Goal: Task Accomplishment & Management: Manage account settings

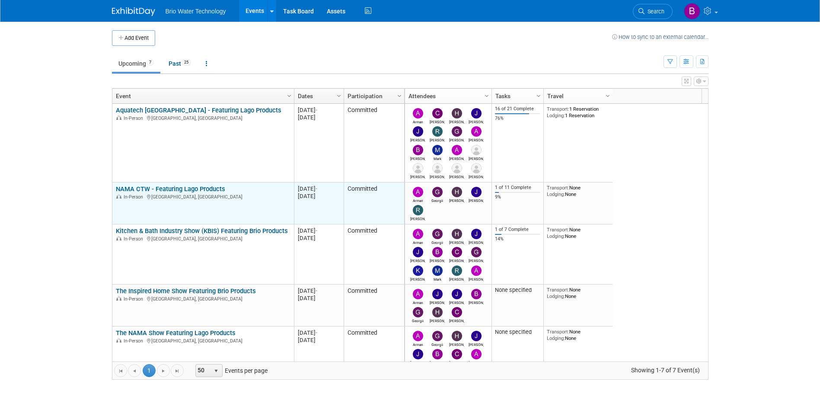
click at [182, 188] on link "NAMA CTW - Featuring Lago Products" at bounding box center [170, 189] width 109 height 8
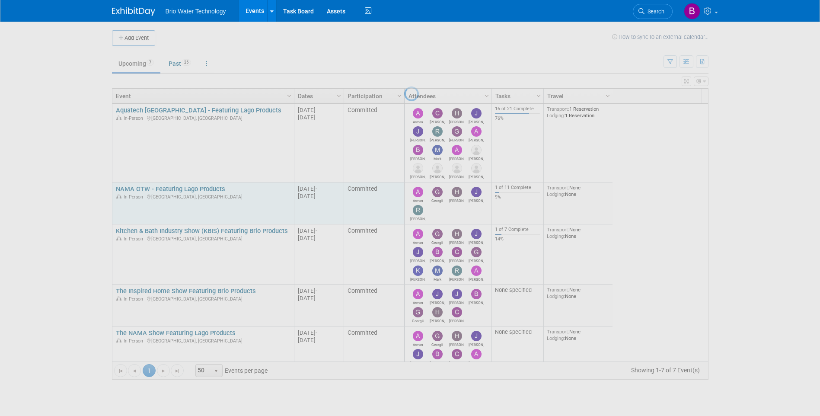
click at [404, 188] on div at bounding box center [410, 208] width 12 height 416
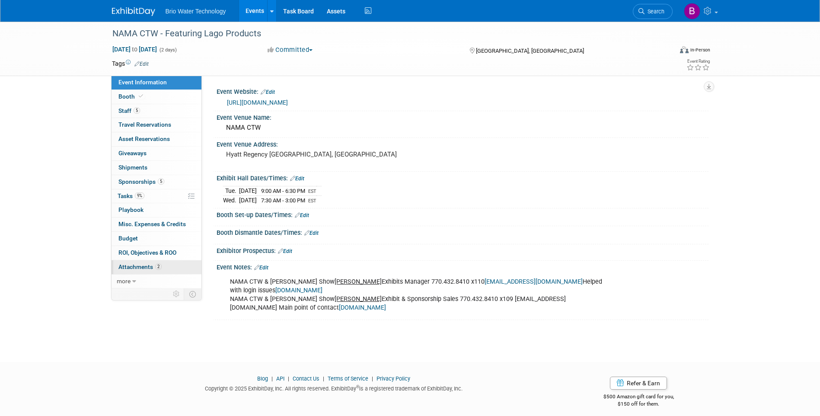
click at [135, 268] on span "Attachments 2" at bounding box center [139, 266] width 43 height 7
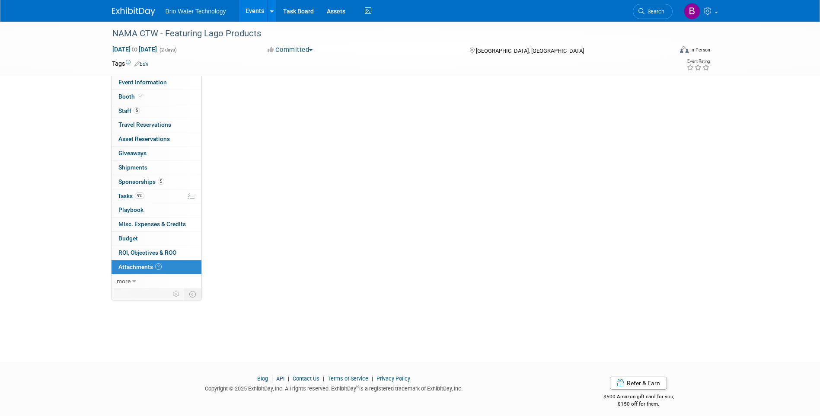
click at [135, 268] on span "Attachments 2" at bounding box center [139, 266] width 43 height 7
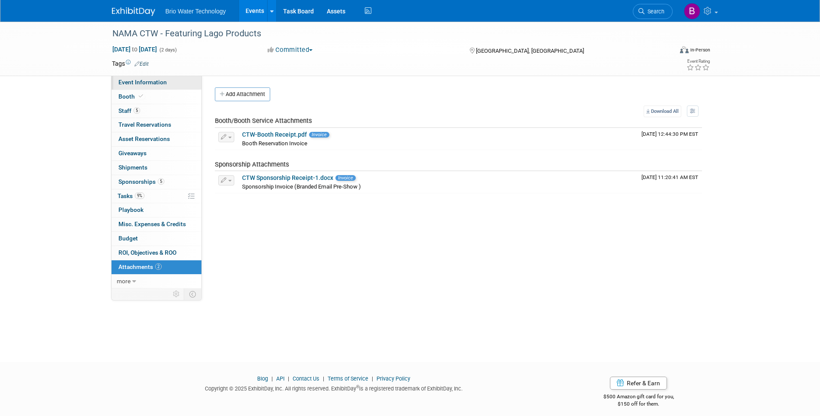
click at [151, 81] on span "Event Information" at bounding box center [142, 82] width 48 height 7
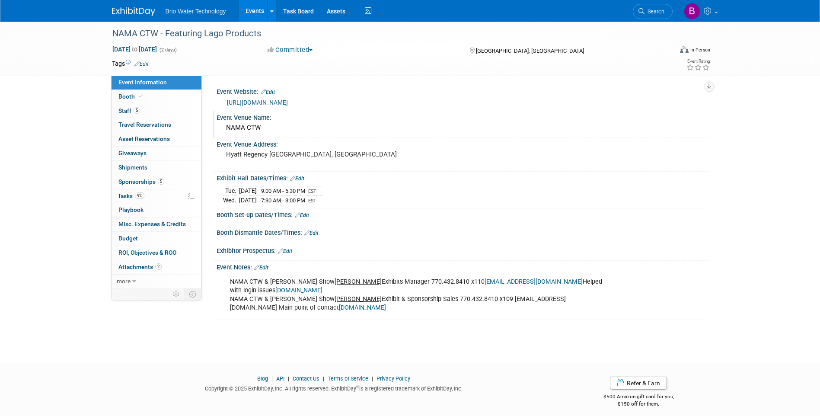
click at [271, 129] on div "NAMA CTW" at bounding box center [462, 127] width 479 height 13
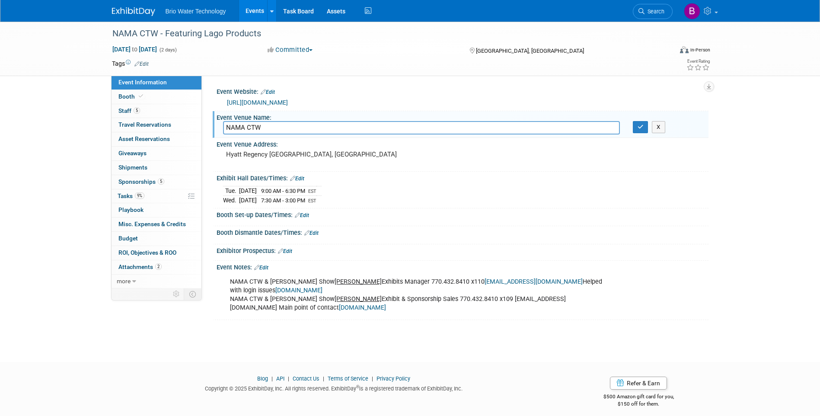
click at [304, 129] on input "NAMA CTW" at bounding box center [421, 127] width 397 height 13
type input "NAMA CTW 2025"
click at [638, 130] on icon "button" at bounding box center [641, 127] width 6 height 6
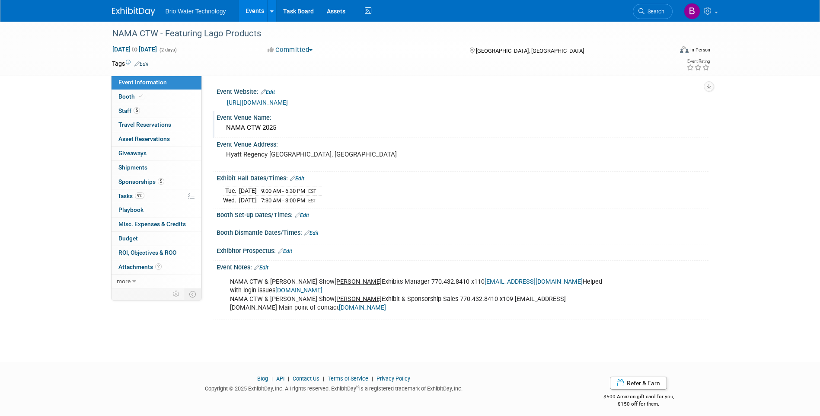
scroll to position [6, 0]
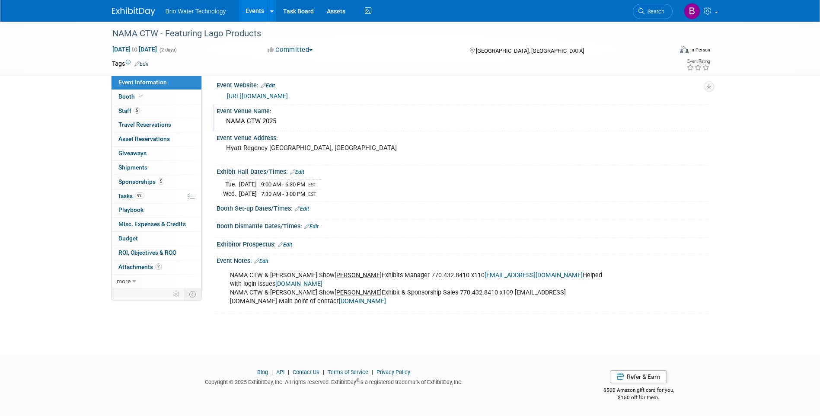
click at [268, 260] on link "Edit" at bounding box center [261, 261] width 14 height 6
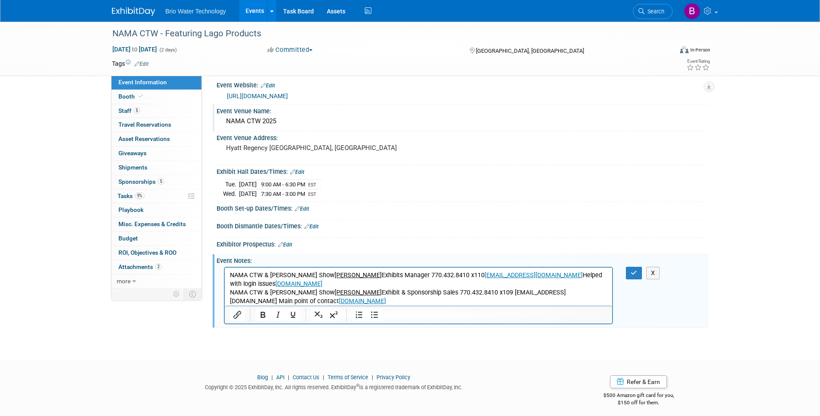
scroll to position [0, 0]
drag, startPoint x: 393, startPoint y: 294, endPoint x: 390, endPoint y: 300, distance: 6.2
click at [393, 299] on p "NAMA CTW & NAMA Show Nicole Davis Exhibits Manager 770.432.8410 x110 ndavis@nam…" at bounding box center [419, 288] width 378 height 35
click at [390, 300] on p "NAMA CTW & NAMA Show Nicole Davis Exhibits Manager 770.432.8410 x110 ndavis@nam…" at bounding box center [419, 288] width 378 height 35
click at [387, 299] on p "NAMA CTW & NAMA Show Nicole Davis Exhibits Manager 770.432.8410 x110 ndavis@nam…" at bounding box center [419, 288] width 378 height 35
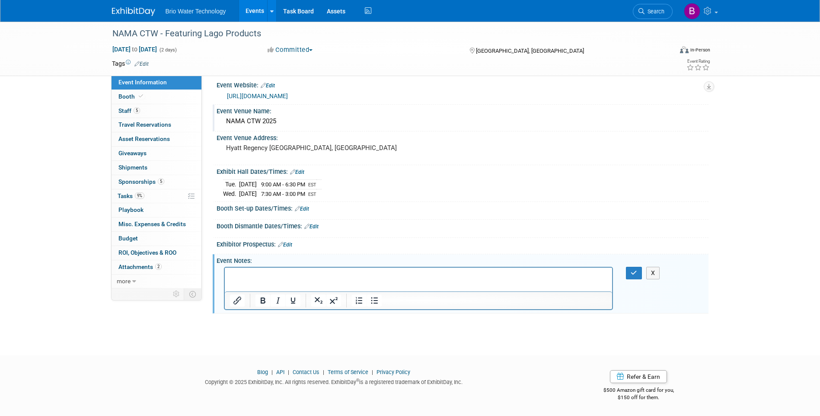
click at [325, 271] on p "Rich Text Area. Press ALT-0 for help." at bounding box center [419, 275] width 378 height 9
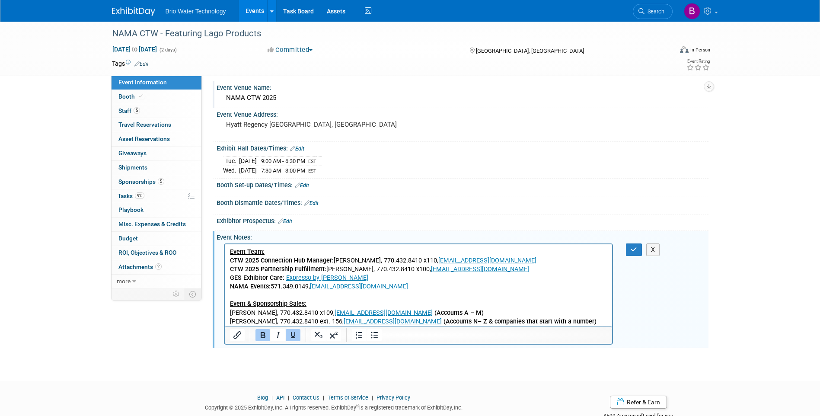
scroll to position [50, 0]
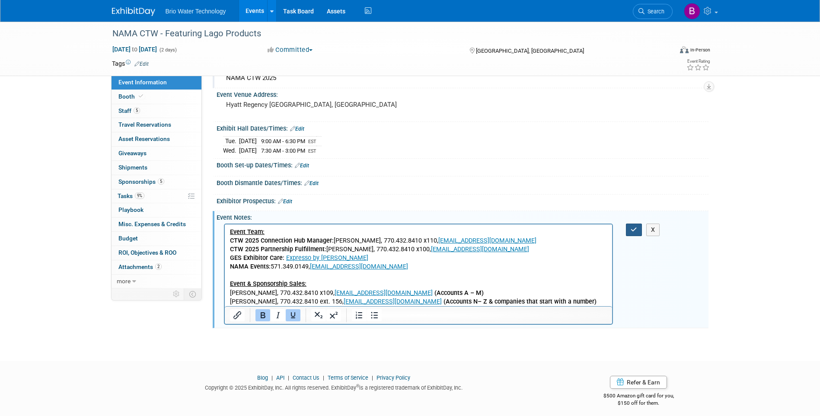
click at [632, 230] on icon "button" at bounding box center [634, 230] width 6 height 6
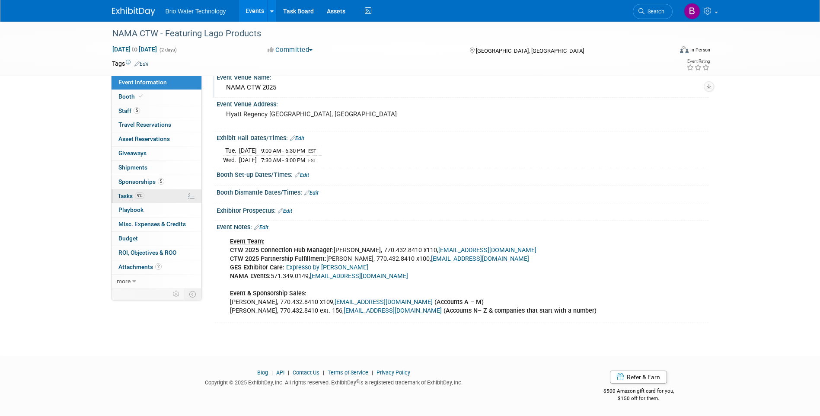
click at [125, 192] on link "9% Tasks 9%" at bounding box center [157, 196] width 90 height 14
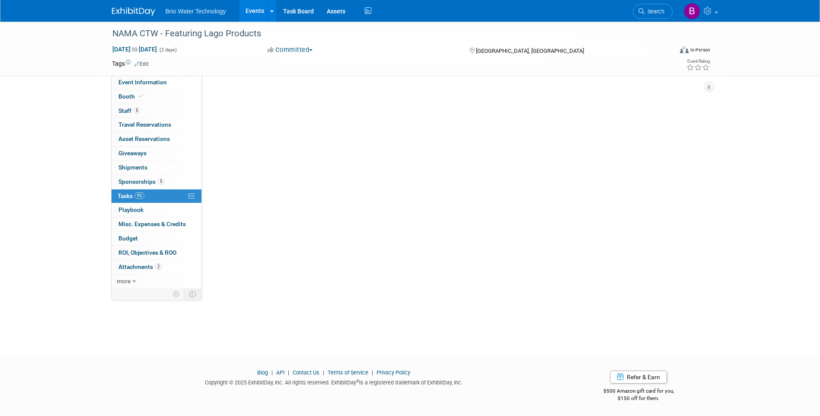
scroll to position [0, 0]
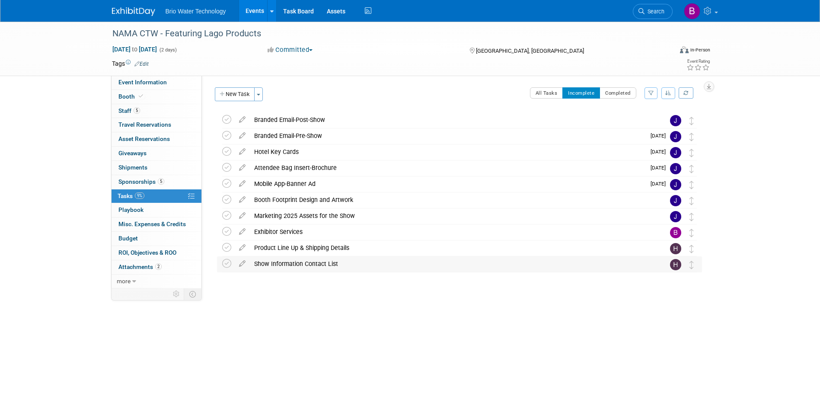
click at [286, 265] on div "Show Information Contact List" at bounding box center [451, 263] width 403 height 15
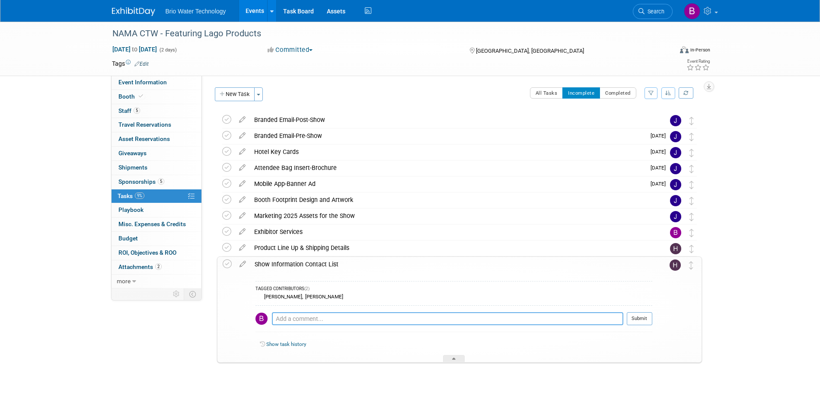
paste textarea "Event Team: CTW 2025 Connection Hub Manager: Nicole Davis, 770.432.8410 x110, n…"
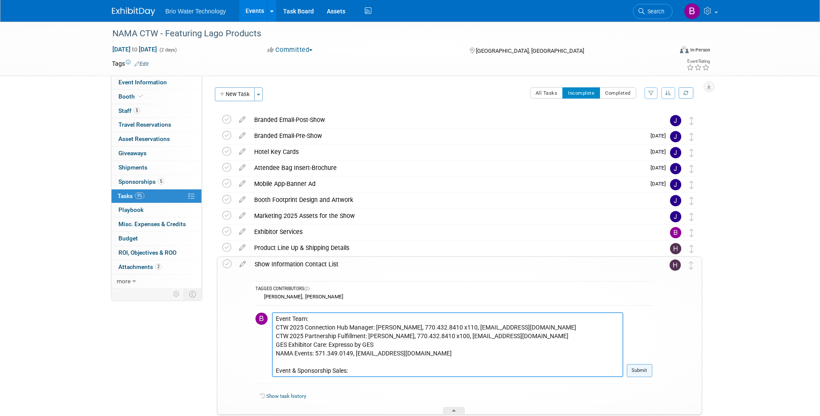
type textarea "Event Team: CTW 2025 Connection Hub Manager: Nicole Davis, 770.432.8410 x110, n…"
click at [645, 372] on button "Submit" at bounding box center [640, 370] width 26 height 13
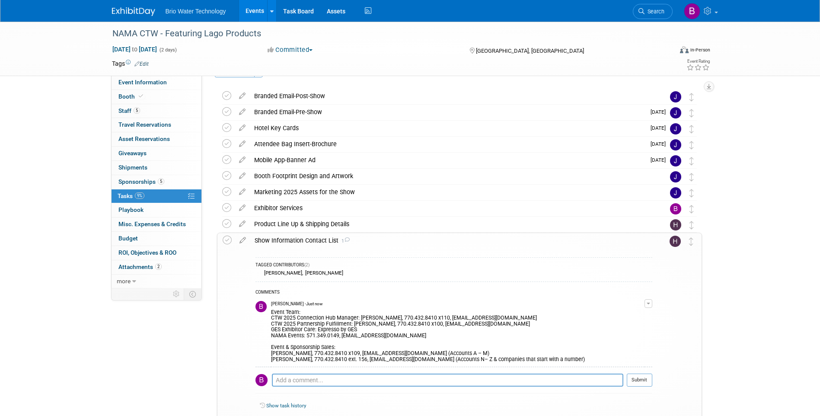
scroll to position [43, 0]
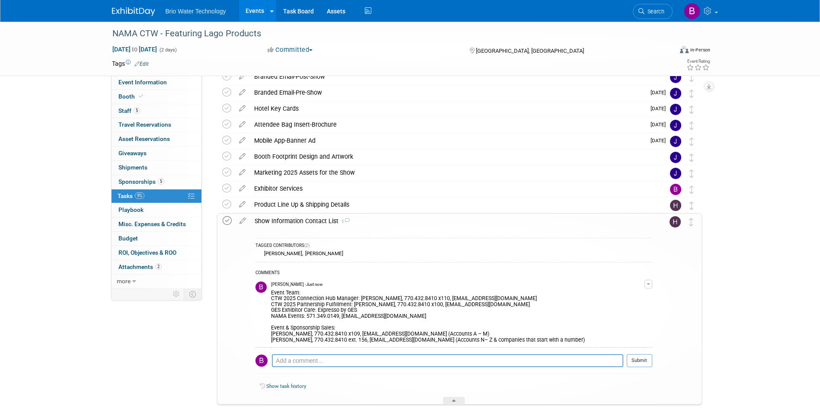
click at [225, 222] on icon at bounding box center [227, 220] width 9 height 9
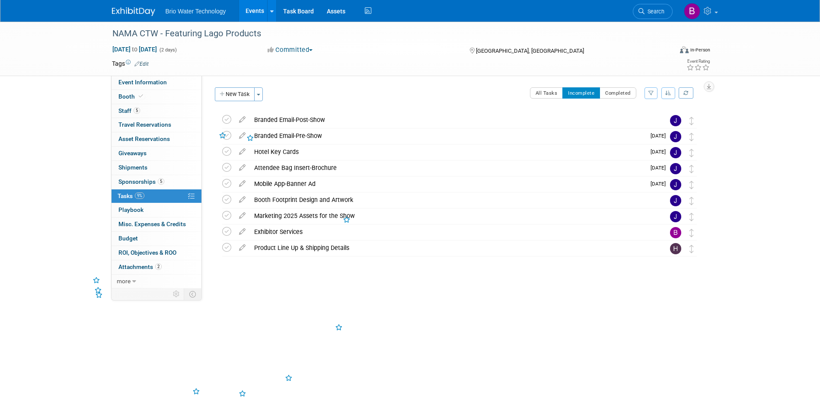
scroll to position [0, 0]
